Goal: Check status: Check status

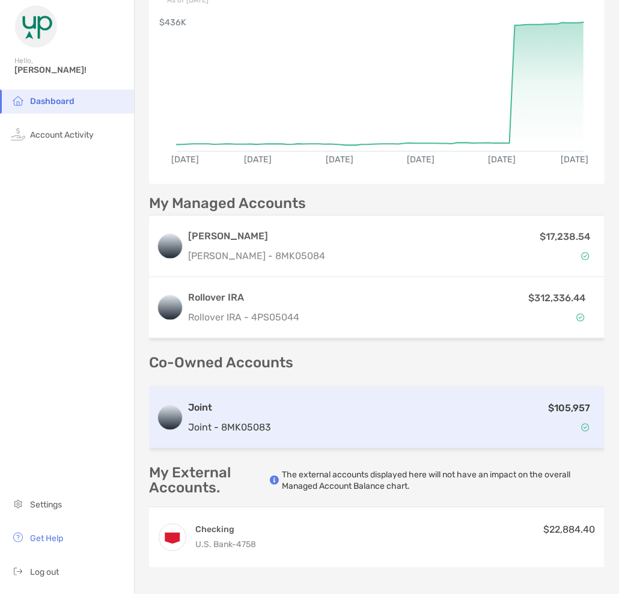
scroll to position [120, 0]
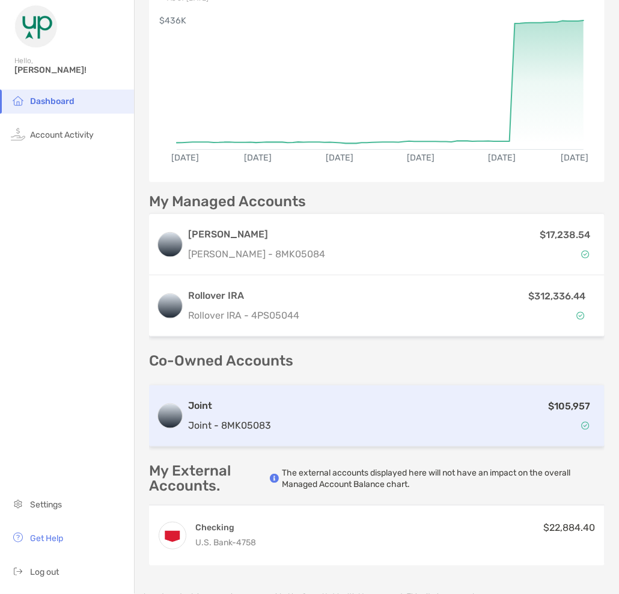
click at [269, 415] on div "Joint Joint - 8MK05083" at bounding box center [229, 415] width 83 height 34
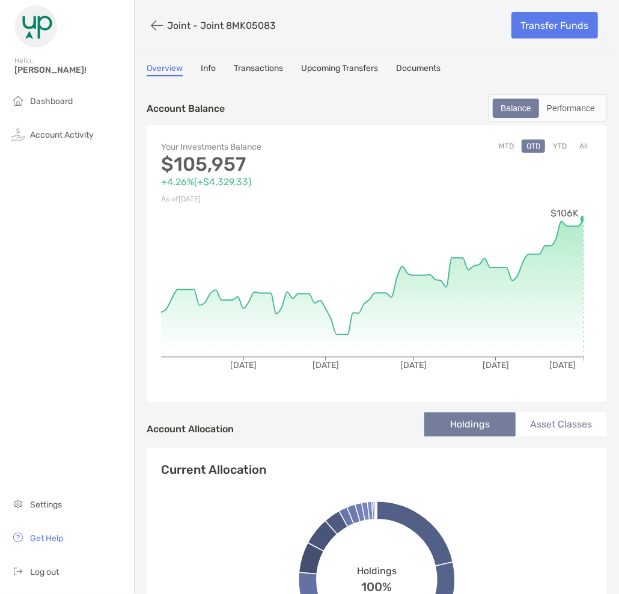
click at [552, 145] on button "YTD" at bounding box center [559, 145] width 23 height 13
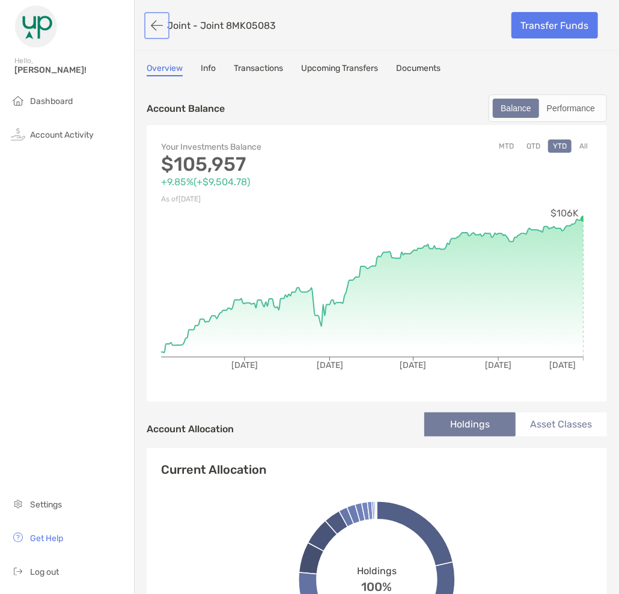
click at [162, 27] on button "button" at bounding box center [157, 25] width 20 height 22
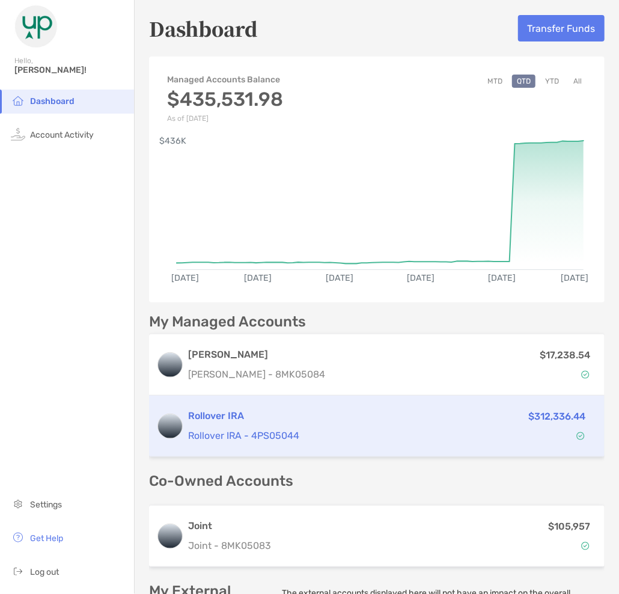
click at [242, 428] on p "Rollover IRA - 4PS05044" at bounding box center [273, 435] width 171 height 15
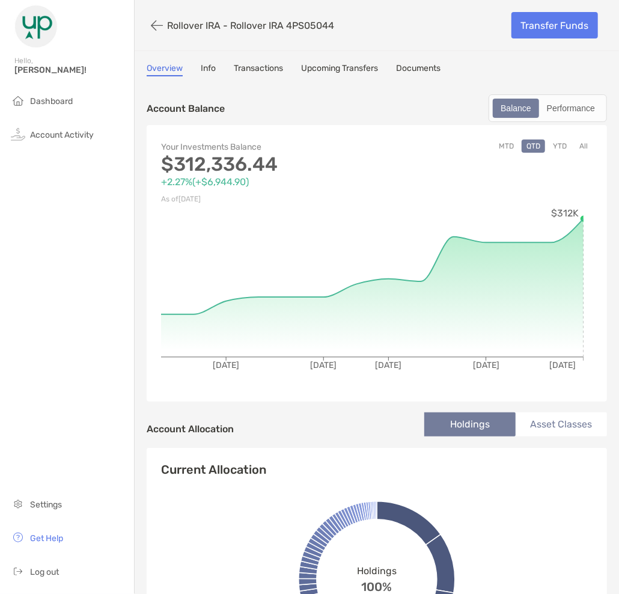
click at [575, 147] on button "All" at bounding box center [584, 145] width 18 height 13
click at [159, 27] on button "button" at bounding box center [157, 25] width 20 height 22
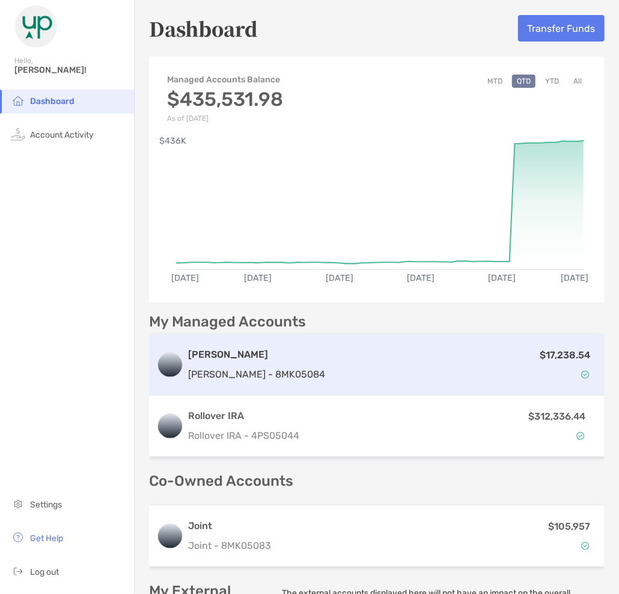
click at [206, 372] on p "[PERSON_NAME] - 8MK05084" at bounding box center [256, 374] width 137 height 15
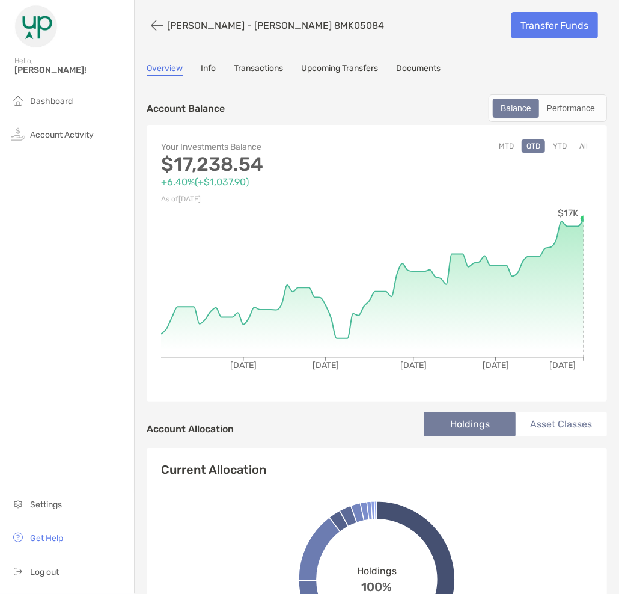
click at [575, 144] on button "All" at bounding box center [584, 145] width 18 height 13
